Goal: Information Seeking & Learning: Learn about a topic

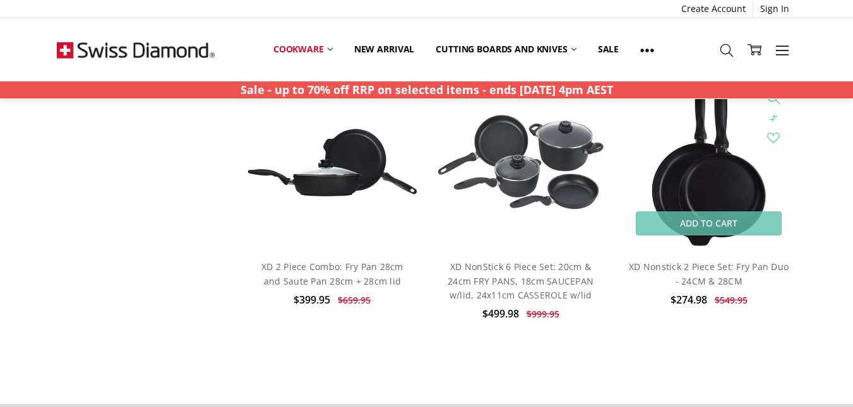
scroll to position [2000, 0]
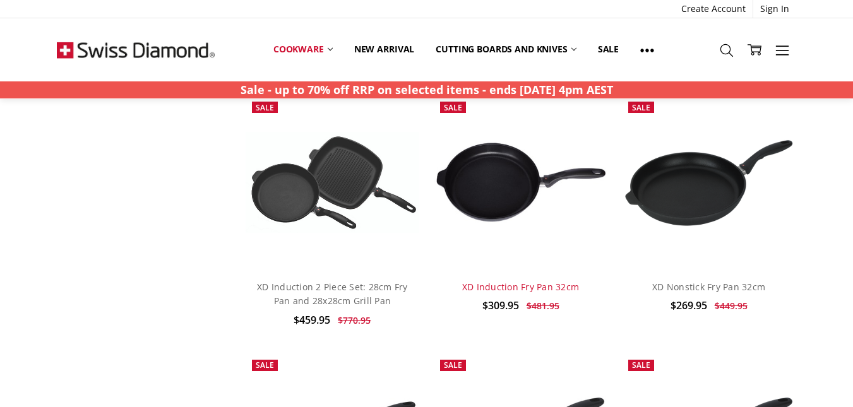
scroll to position [2210, 0]
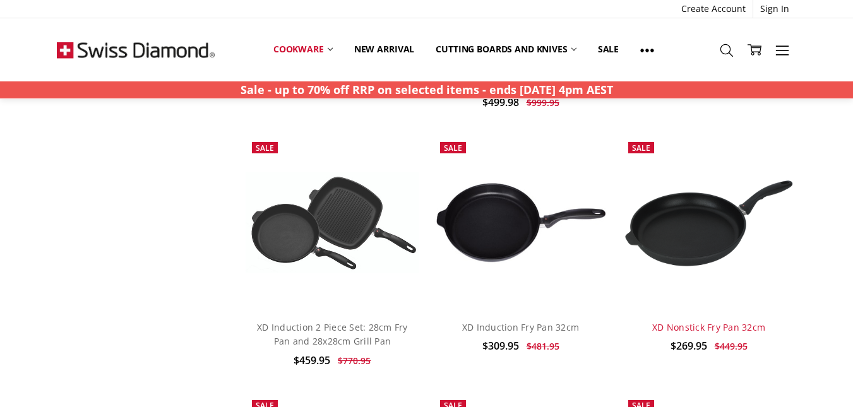
click at [710, 321] on link "XD Nonstick Fry Pan 32cm" at bounding box center [708, 327] width 113 height 12
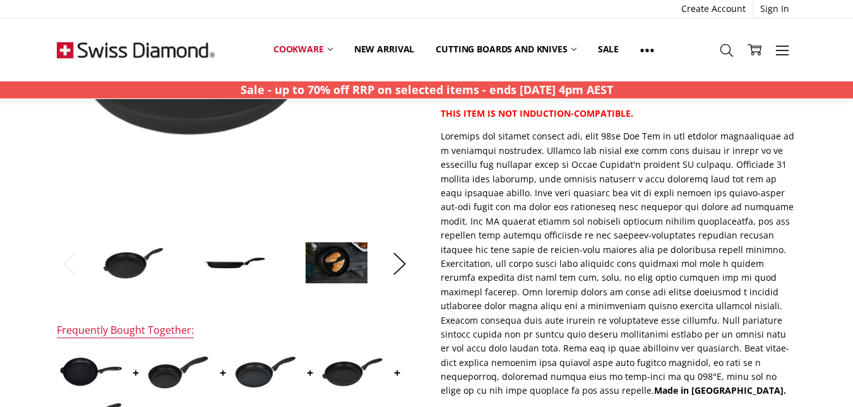
scroll to position [210, 0]
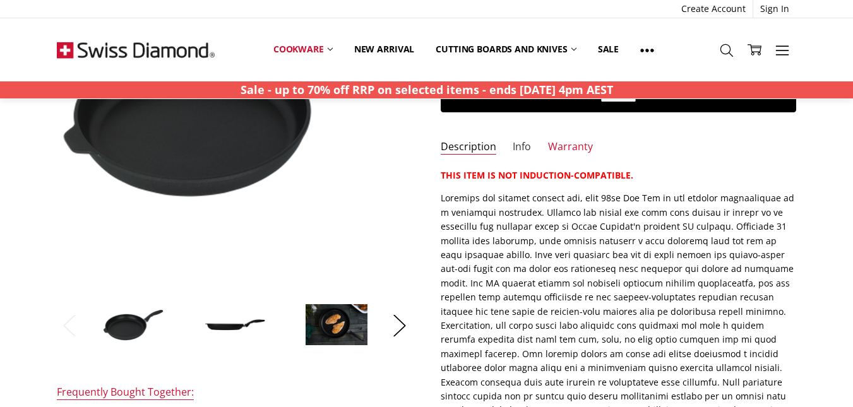
click at [523, 146] on link "Info" at bounding box center [522, 147] width 18 height 15
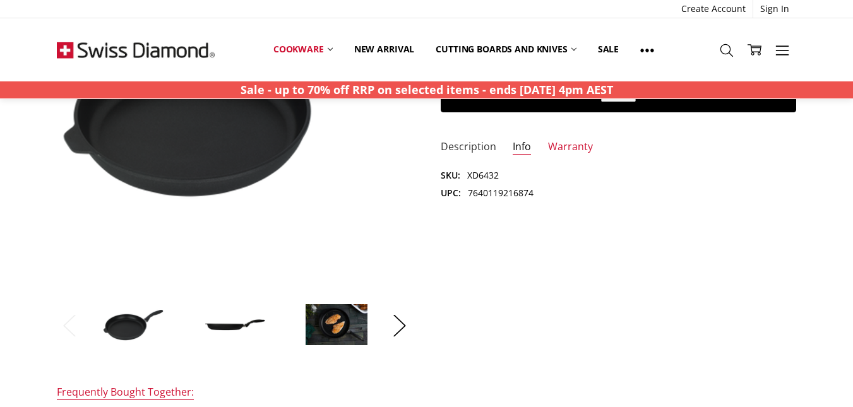
click at [468, 146] on link "Description" at bounding box center [469, 147] width 56 height 15
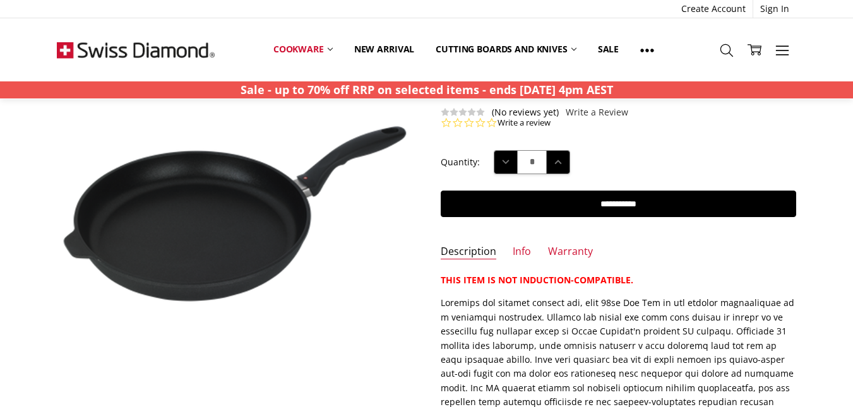
scroll to position [0, 0]
